Goal: Task Accomplishment & Management: Use online tool/utility

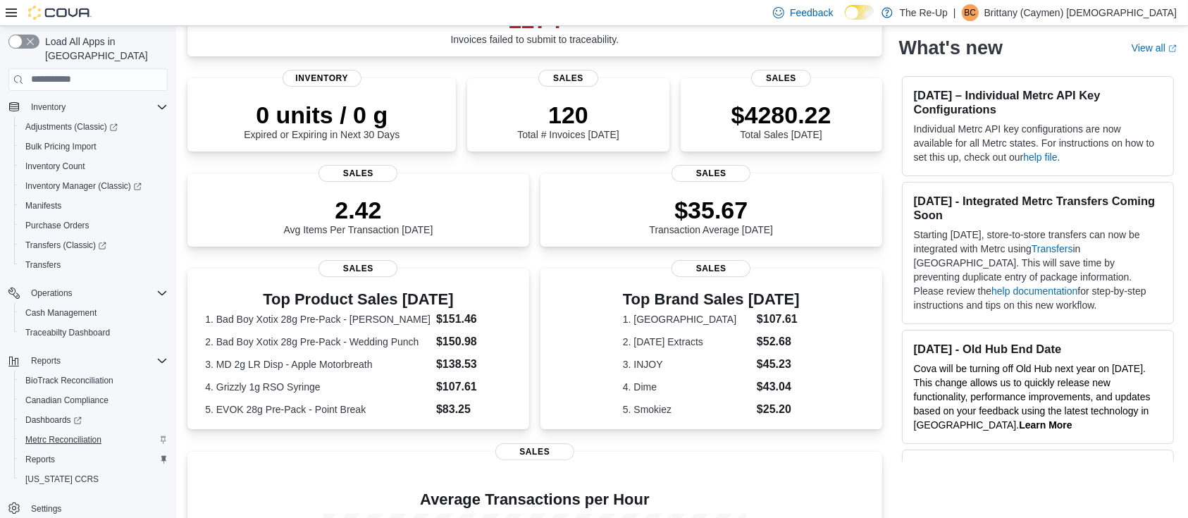
scroll to position [282, 0]
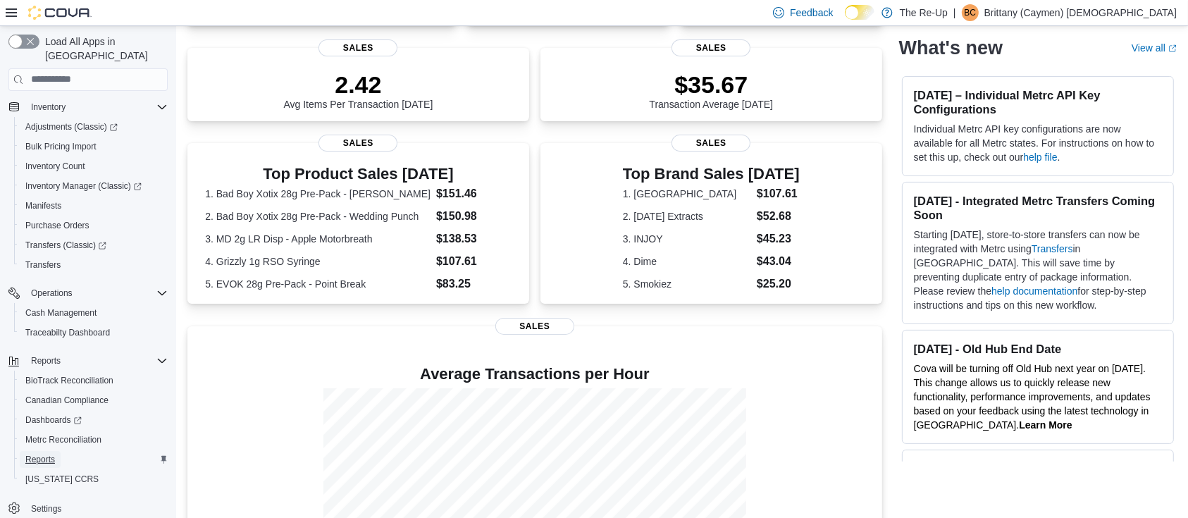
click at [55, 451] on link "Reports" at bounding box center [40, 459] width 41 height 17
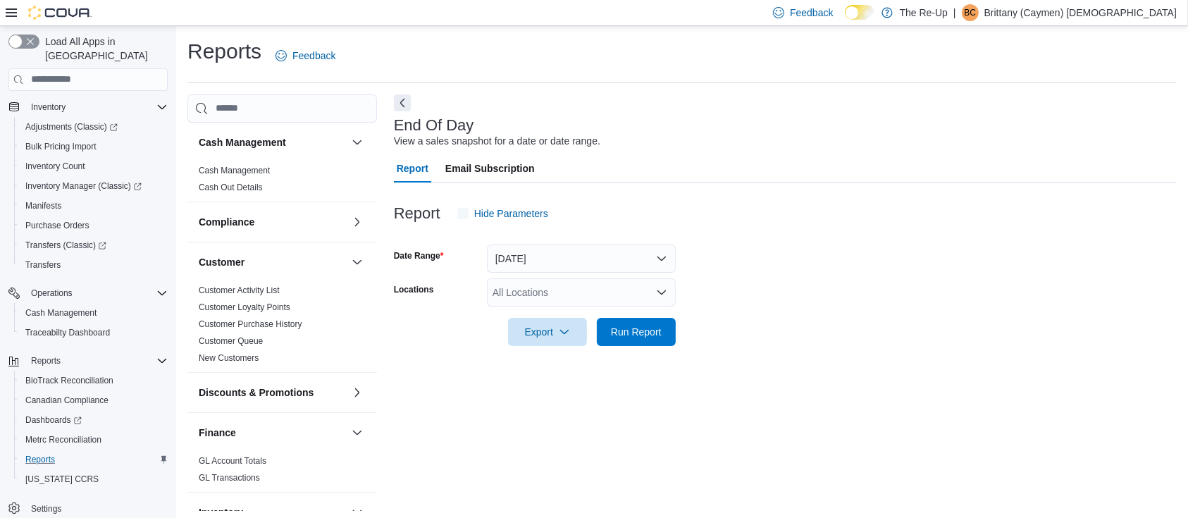
scroll to position [4, 0]
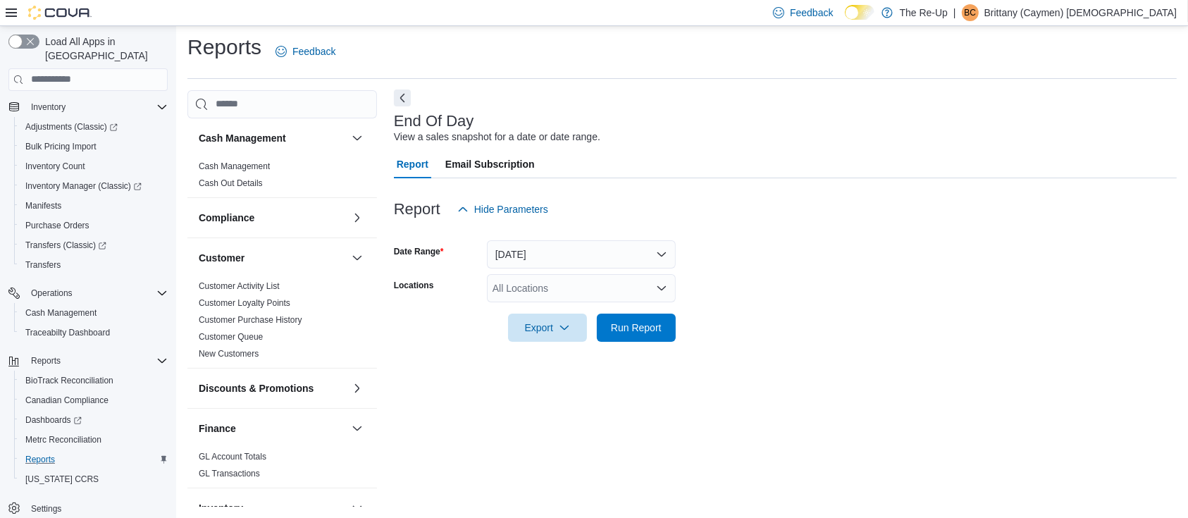
click at [407, 99] on button "Next" at bounding box center [402, 98] width 17 height 17
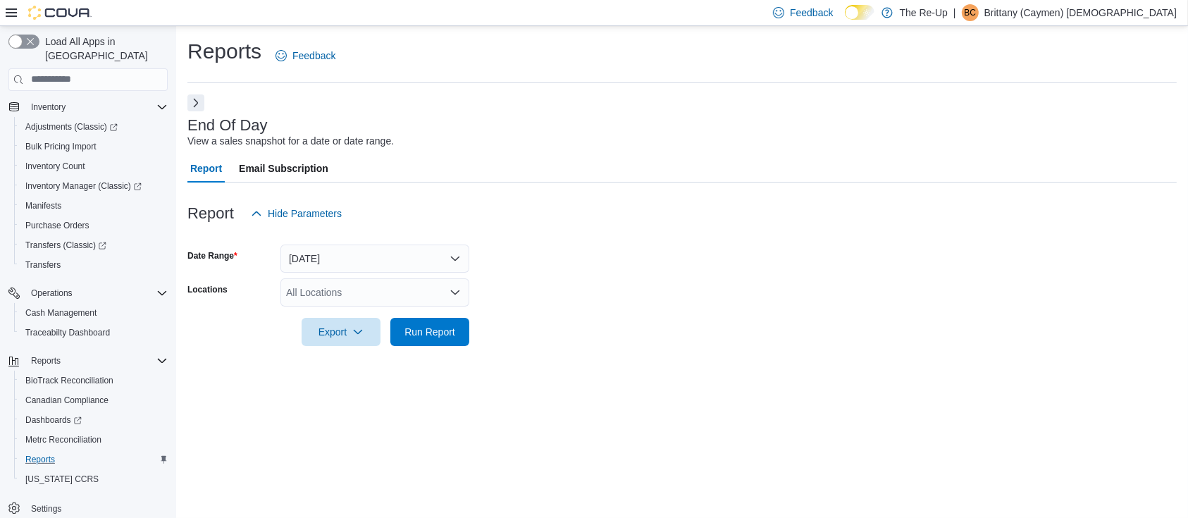
scroll to position [0, 0]
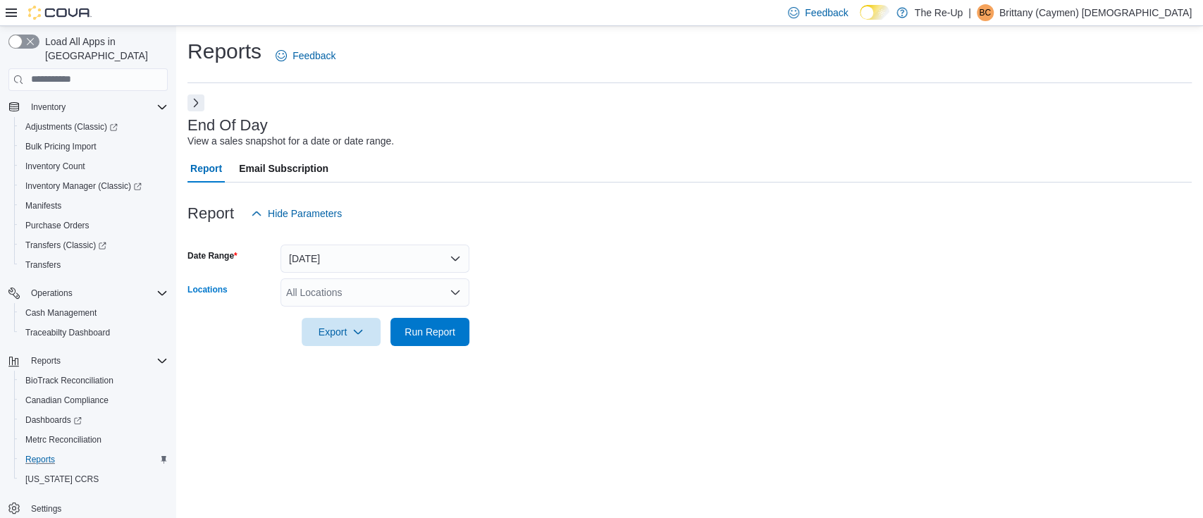
click at [417, 292] on div "All Locations" at bounding box center [375, 292] width 189 height 28
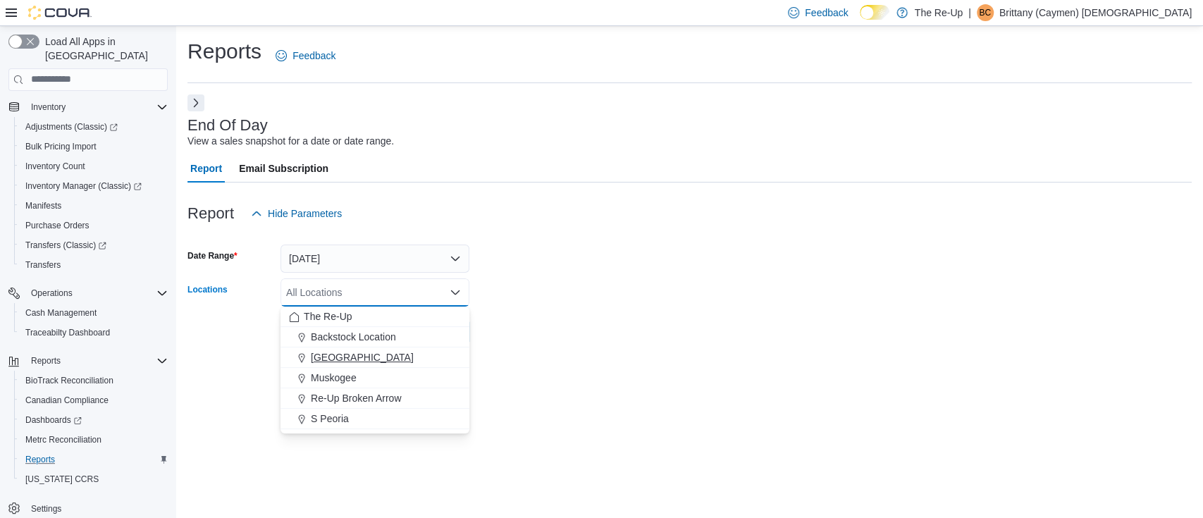
drag, startPoint x: 358, startPoint y: 375, endPoint x: 423, endPoint y: 364, distance: 65.8
click at [358, 376] on div "Muskogee" at bounding box center [375, 378] width 172 height 14
drag, startPoint x: 596, startPoint y: 311, endPoint x: 555, endPoint y: 315, distance: 41.1
click at [596, 310] on div at bounding box center [689, 312] width 1004 height 11
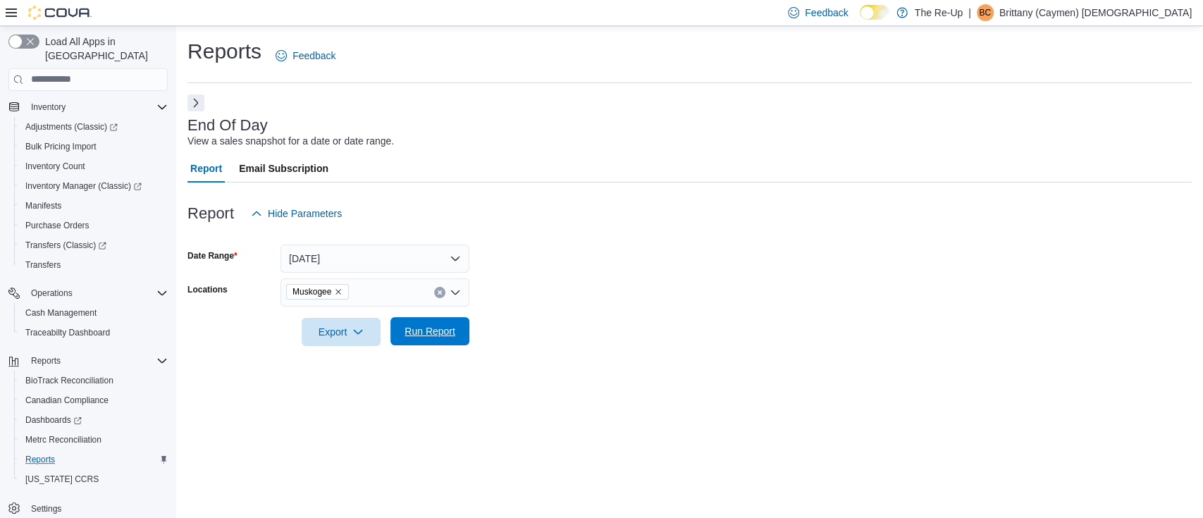
click at [419, 321] on span "Run Report" at bounding box center [430, 331] width 62 height 28
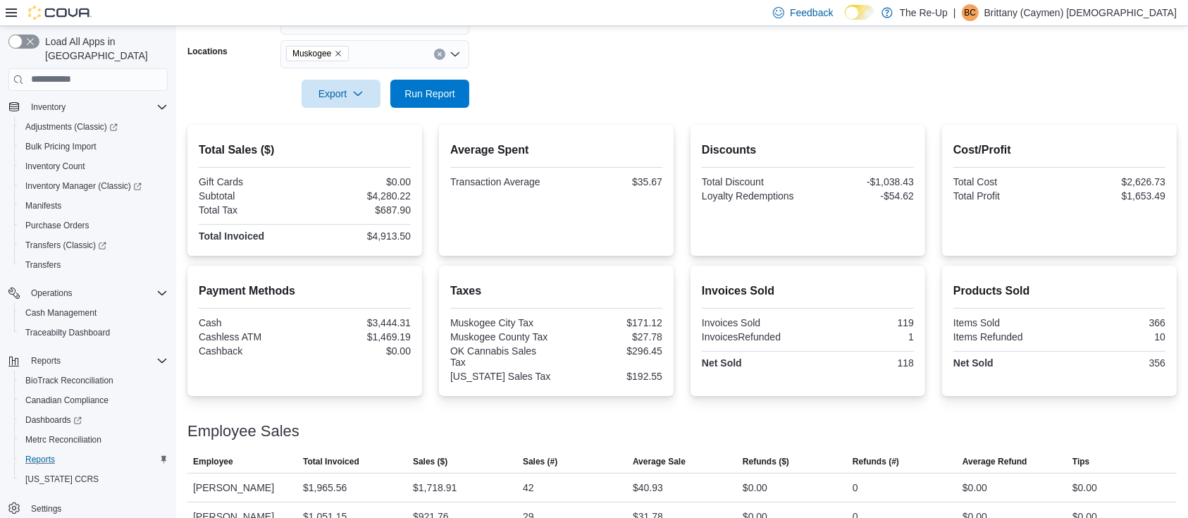
scroll to position [282, 0]
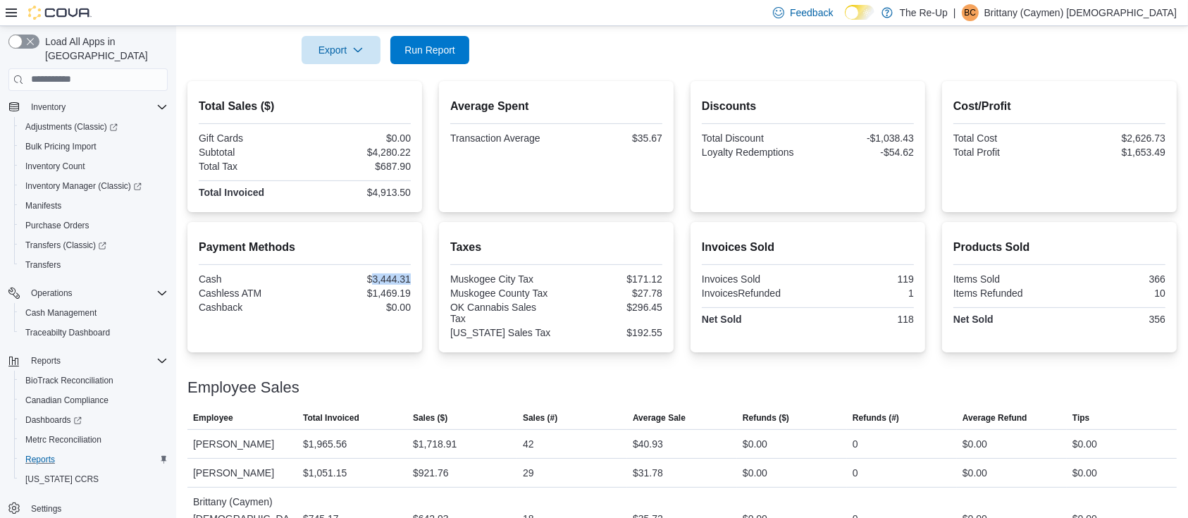
drag, startPoint x: 419, startPoint y: 276, endPoint x: 377, endPoint y: 280, distance: 41.8
click at [377, 280] on div "Payment Methods Cash $3,444.31 Cashless ATM $1,469.19 Cashback $0.00" at bounding box center [304, 287] width 235 height 130
copy div "3,444.31"
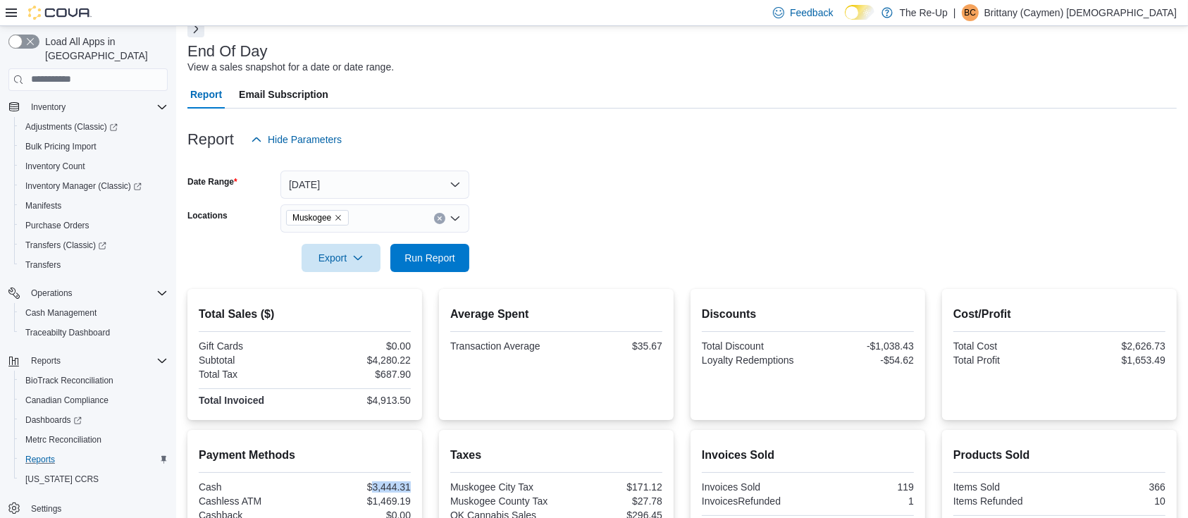
scroll to position [187, 0]
